Goal: Information Seeking & Learning: Learn about a topic

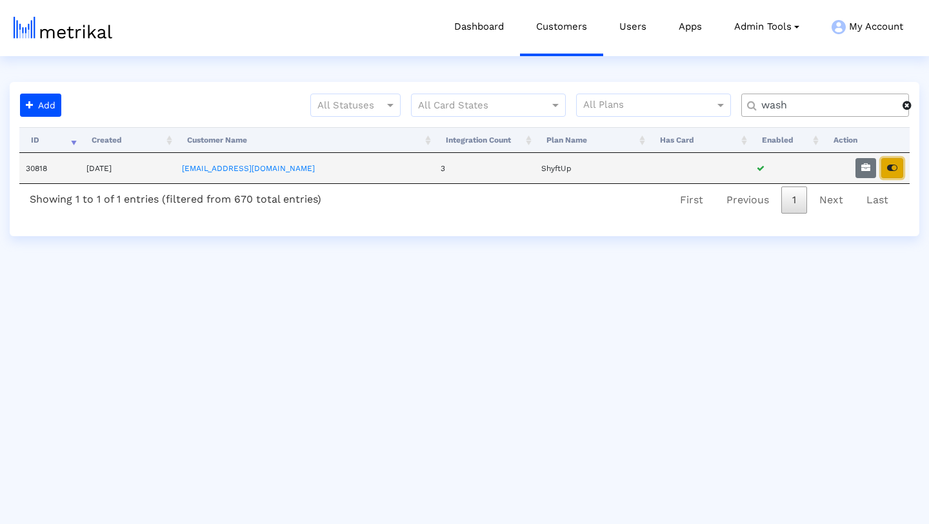
click at [899, 171] on button "button" at bounding box center [892, 168] width 22 height 20
drag, startPoint x: 793, startPoint y: 103, endPoint x: 699, endPoint y: 103, distance: 94.2
click at [699, 103] on div "All Statuses All Card States All Plans wash" at bounding box center [492, 111] width 853 height 34
type input "weather"
click at [899, 169] on button "button" at bounding box center [892, 168] width 22 height 20
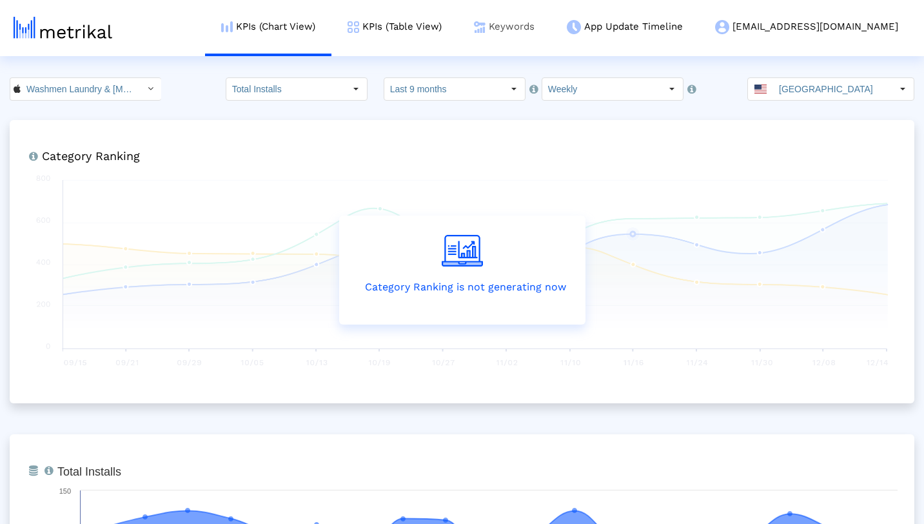
click at [551, 24] on link "Keywords" at bounding box center [504, 27] width 93 height 54
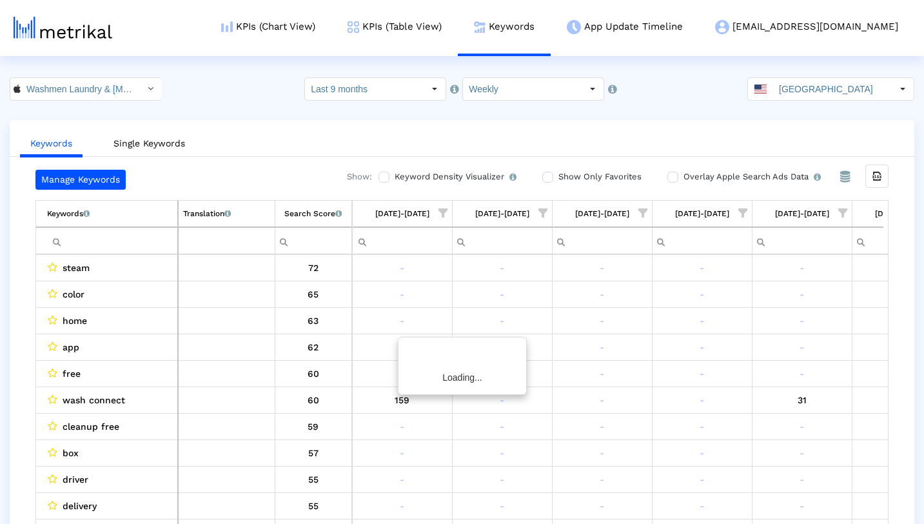
scroll to position [0, 1368]
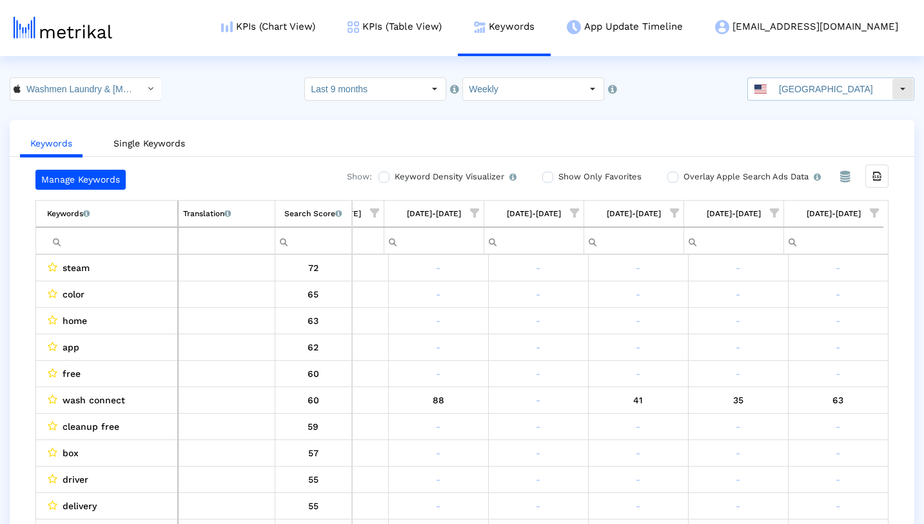
click at [899, 86] on div "Select" at bounding box center [903, 89] width 21 height 21
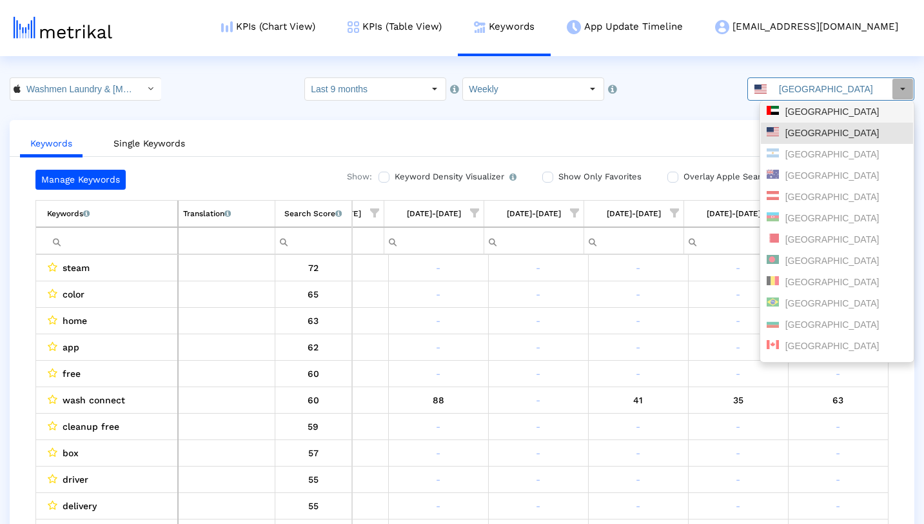
click at [857, 118] on div "[GEOGRAPHIC_DATA]" at bounding box center [837, 111] width 152 height 21
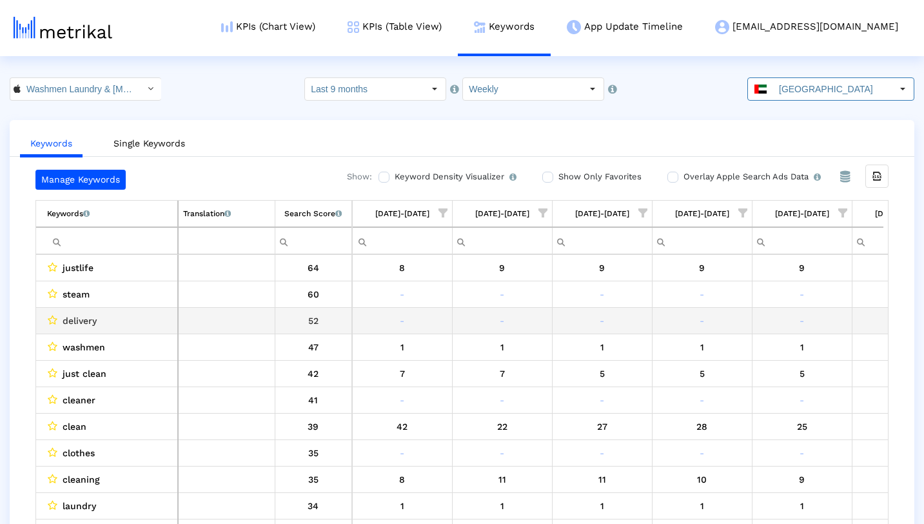
scroll to position [0, 568]
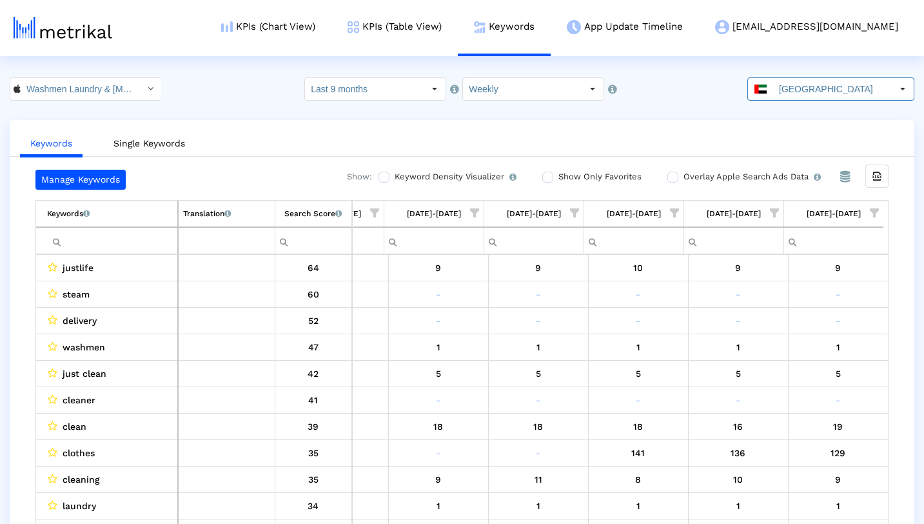
click at [874, 214] on span "Show filter options for column '10/05/25-10/11/25'" at bounding box center [874, 212] width 9 height 9
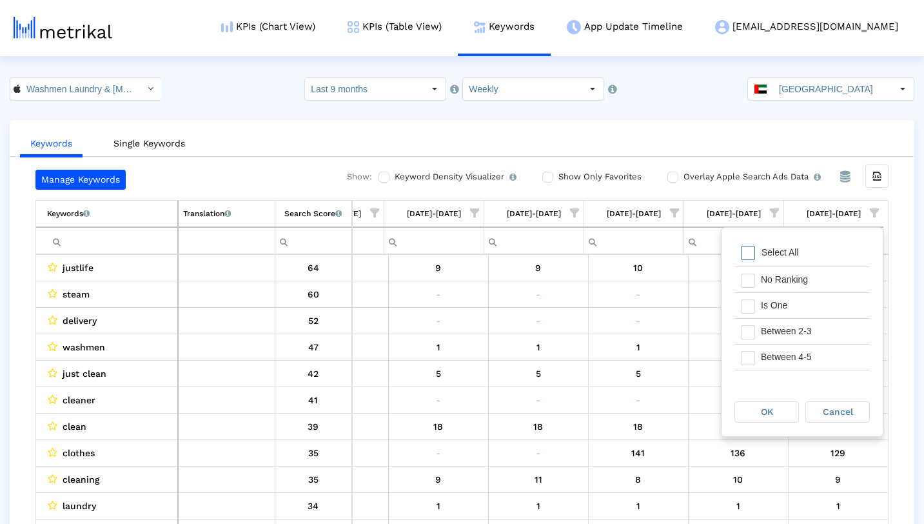
click at [750, 256] on span "Filter options" at bounding box center [748, 253] width 14 height 14
click at [751, 304] on span "Filter options" at bounding box center [748, 306] width 14 height 14
click at [766, 411] on span "OK" at bounding box center [767, 411] width 12 height 10
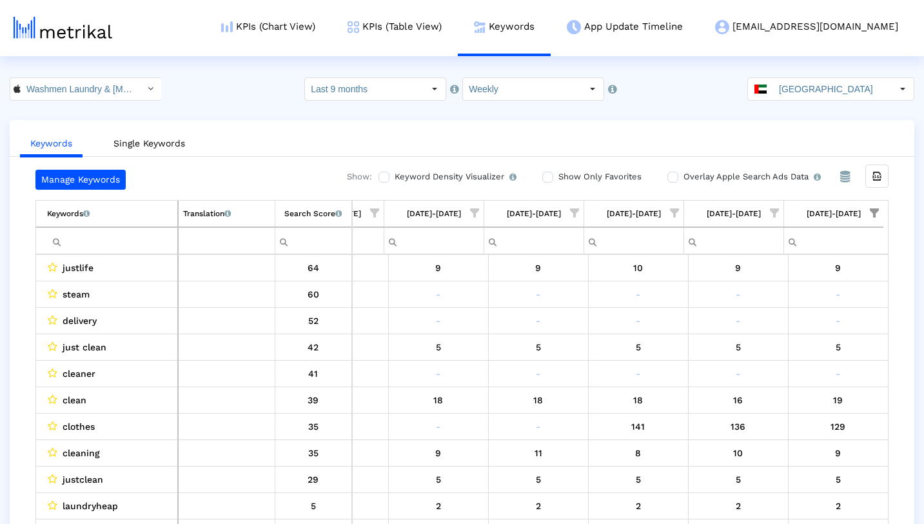
click at [775, 208] on span "Show filter options for column '09/28/25-10/04/25'" at bounding box center [774, 212] width 9 height 9
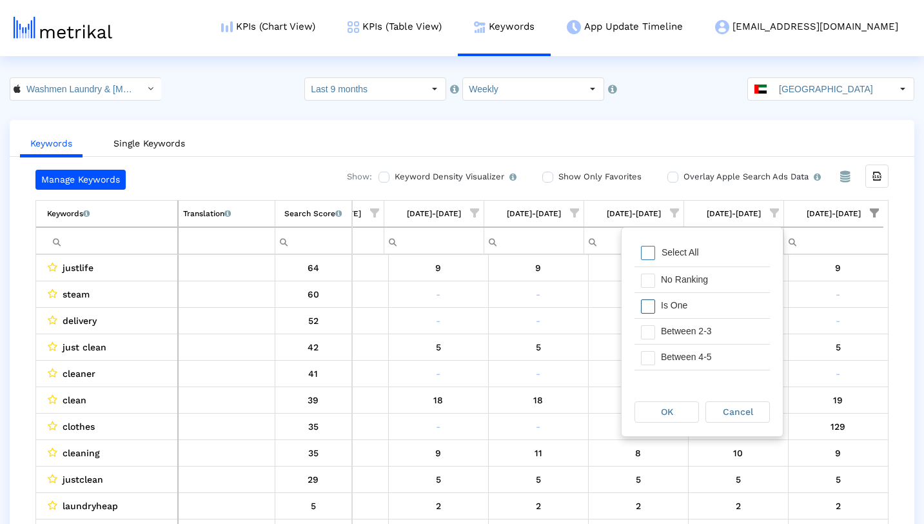
click at [650, 308] on span "Filter options" at bounding box center [648, 306] width 14 height 14
click at [657, 406] on div "OK" at bounding box center [666, 412] width 63 height 20
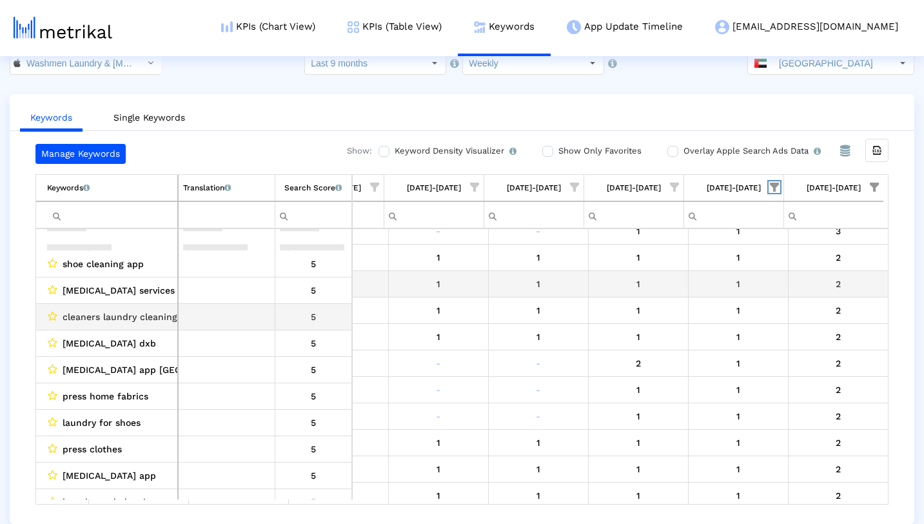
scroll to position [0, 0]
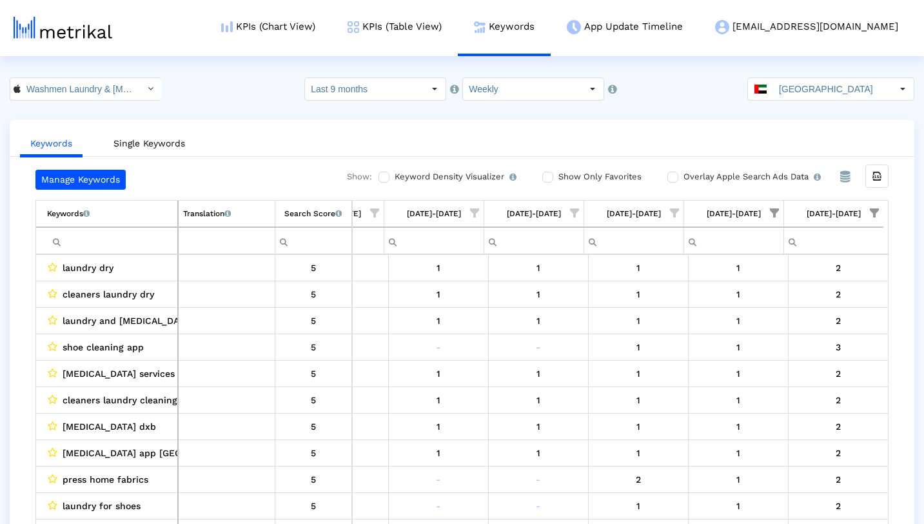
click at [905, 194] on div "Manage Keywords Show: Keyword Density Visualizer Turn this on to view where and…" at bounding box center [462, 350] width 905 height 360
click at [204, 30] on div "KPIs (Chart View) KPIs (Table View) Keywords App Update Timeline [EMAIL_ADDRESS…" at bounding box center [474, 28] width 881 height 56
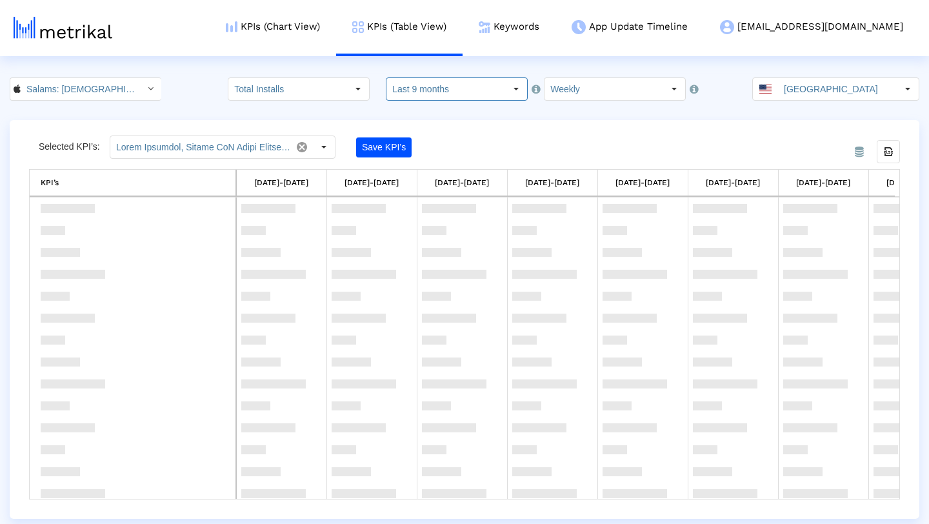
scroll to position [781, 0]
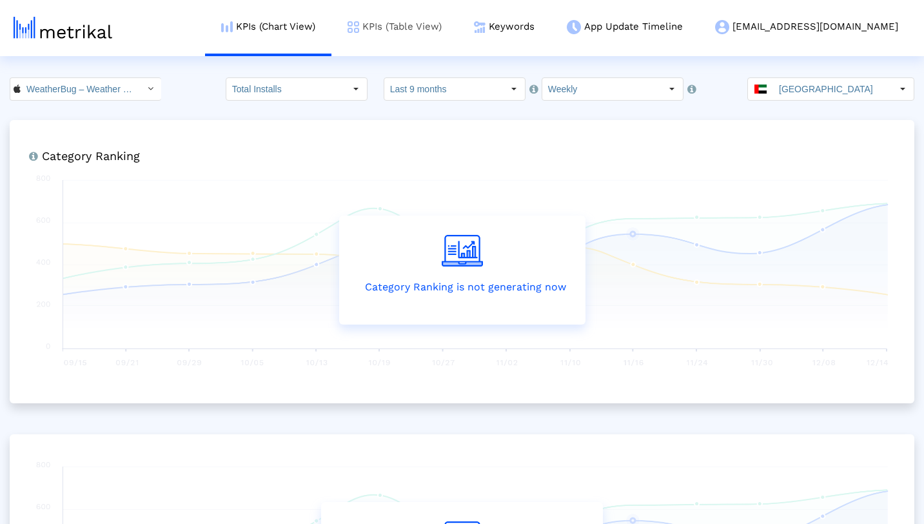
click at [437, 18] on link "KPIs (Table View)" at bounding box center [394, 27] width 126 height 54
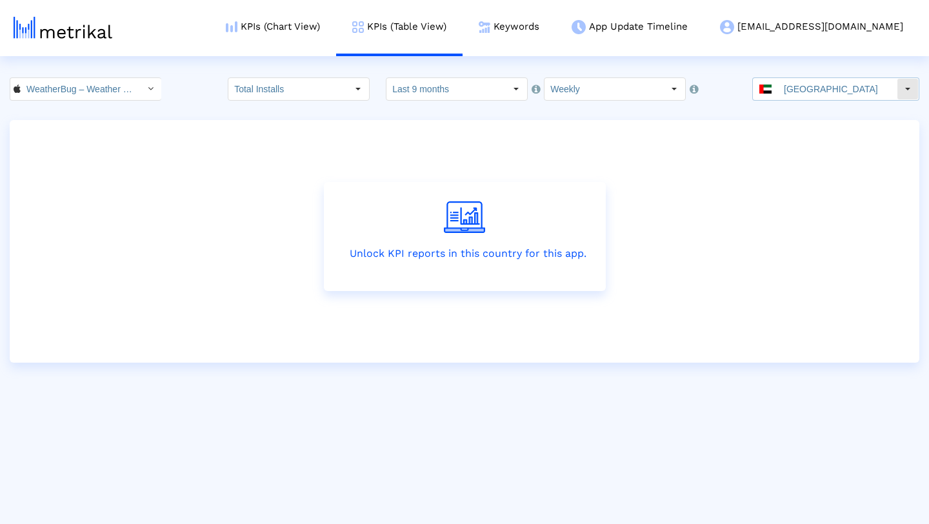
click at [856, 90] on input "[GEOGRAPHIC_DATA]" at bounding box center [837, 89] width 119 height 22
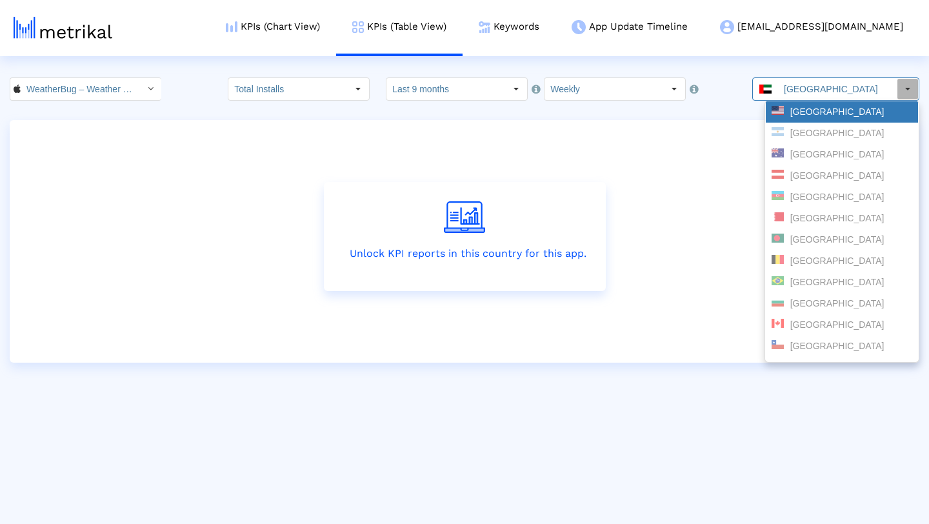
click at [864, 103] on div "[GEOGRAPHIC_DATA]" at bounding box center [841, 111] width 152 height 21
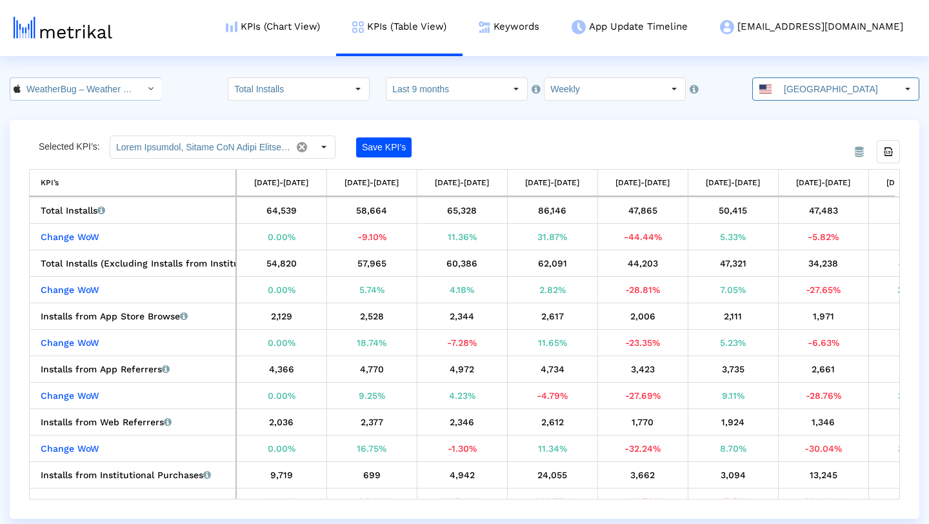
click at [148, 92] on icon "Select" at bounding box center [151, 88] width 6 height 9
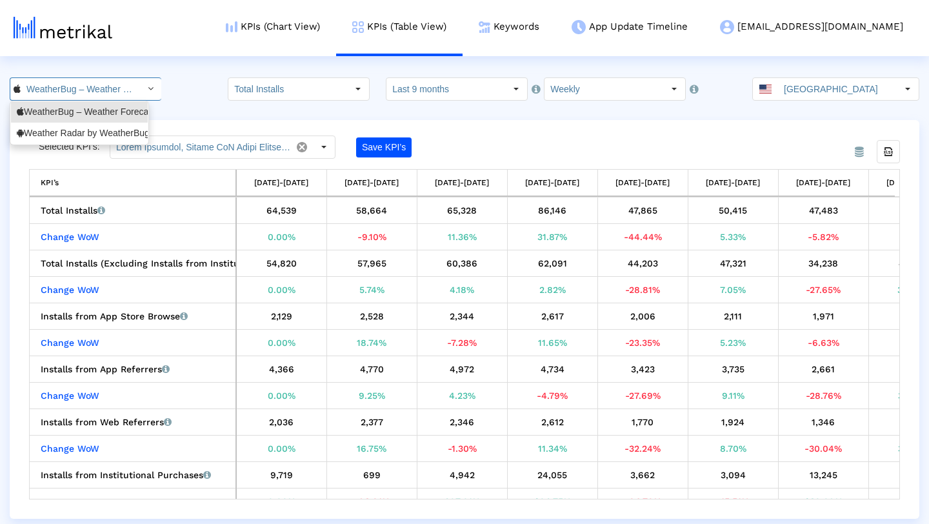
scroll to position [0, 97]
click at [112, 135] on div "Weather Radar by WeatherBug <com.aws.android>" at bounding box center [79, 133] width 125 height 12
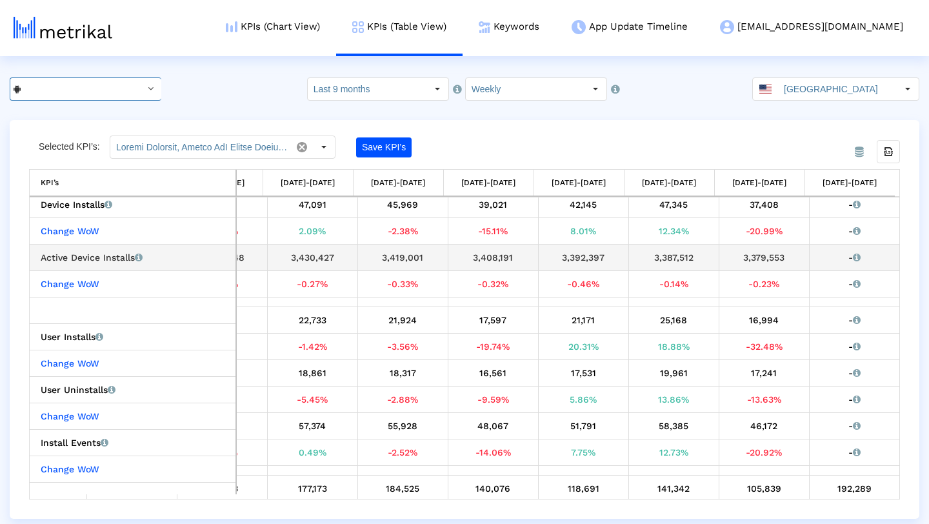
scroll to position [0, 0]
